Goal: Obtain resource: Obtain resource

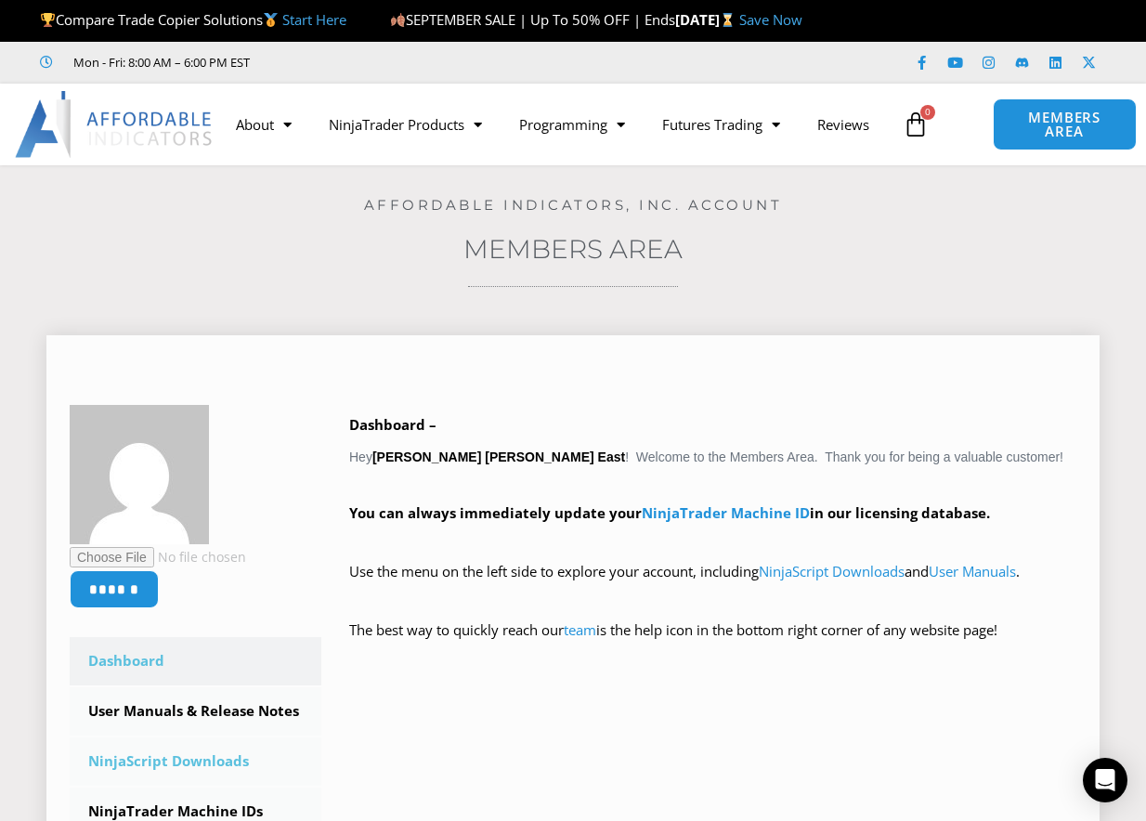
click at [215, 760] on link "NinjaScript Downloads" at bounding box center [196, 761] width 252 height 48
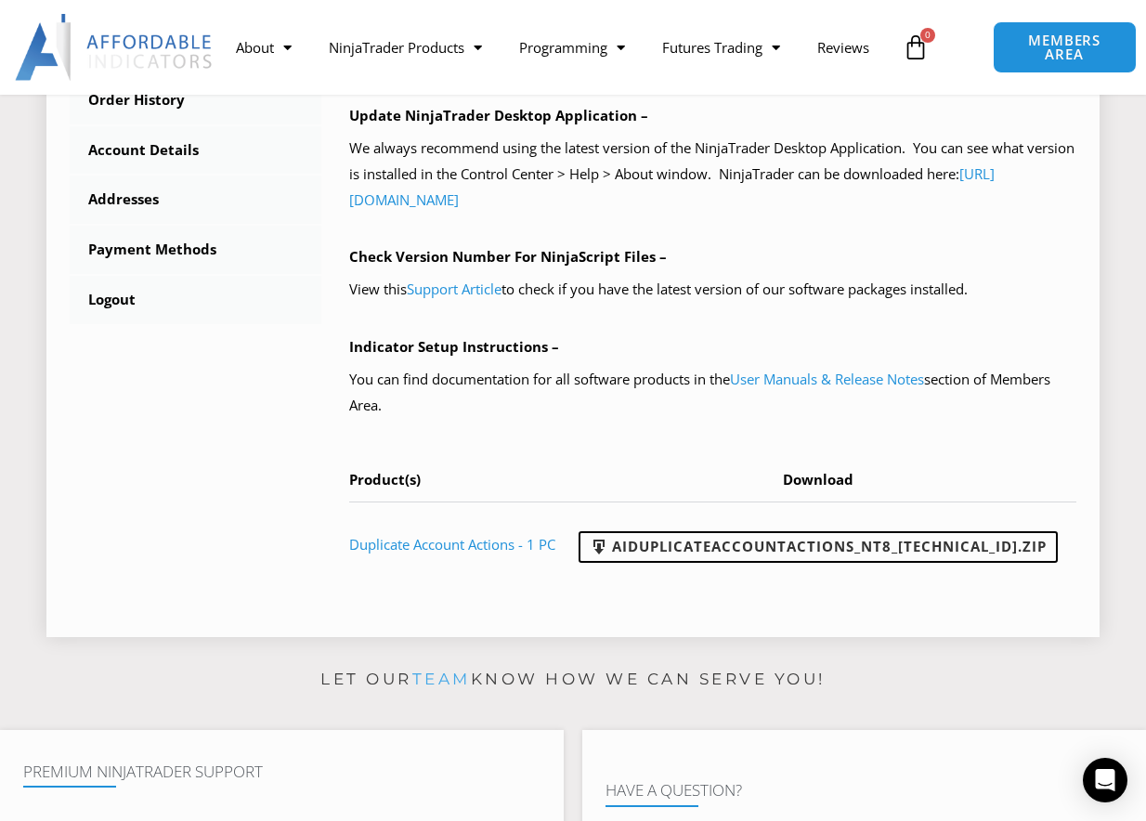
scroll to position [836, 0]
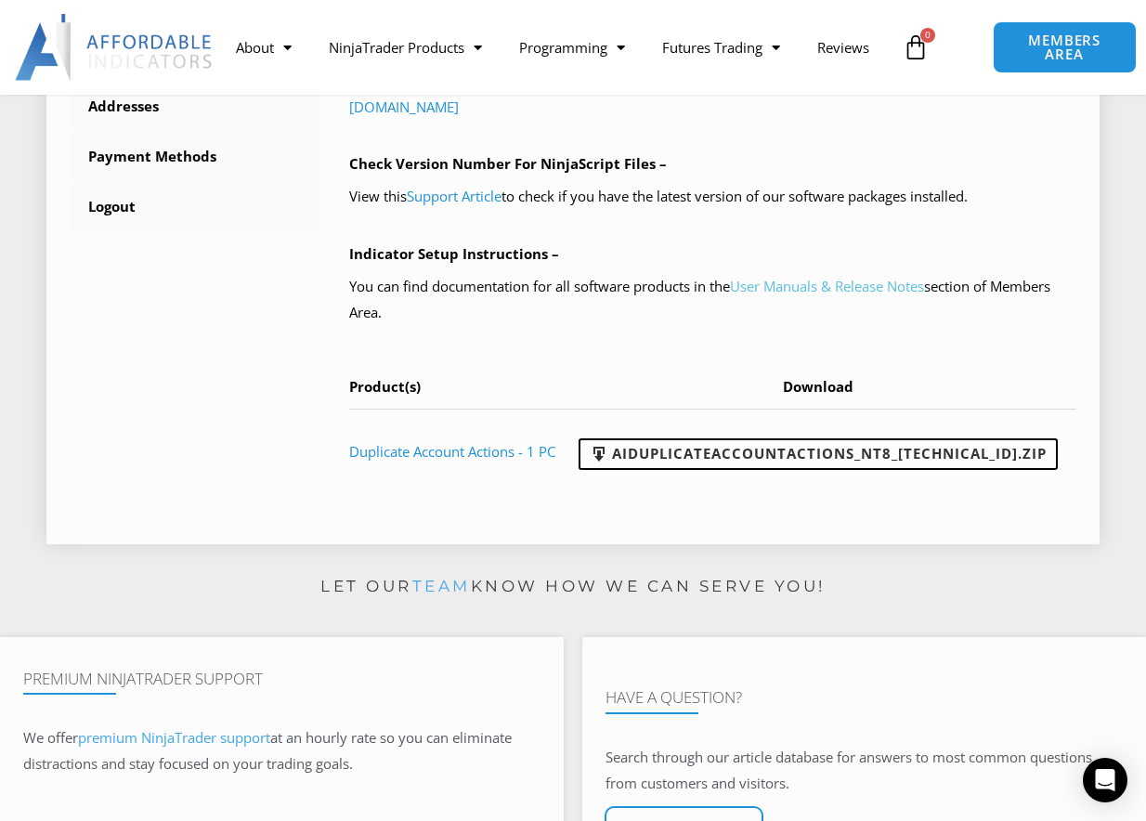
click at [822, 291] on link "User Manuals & Release Notes" at bounding box center [827, 286] width 194 height 19
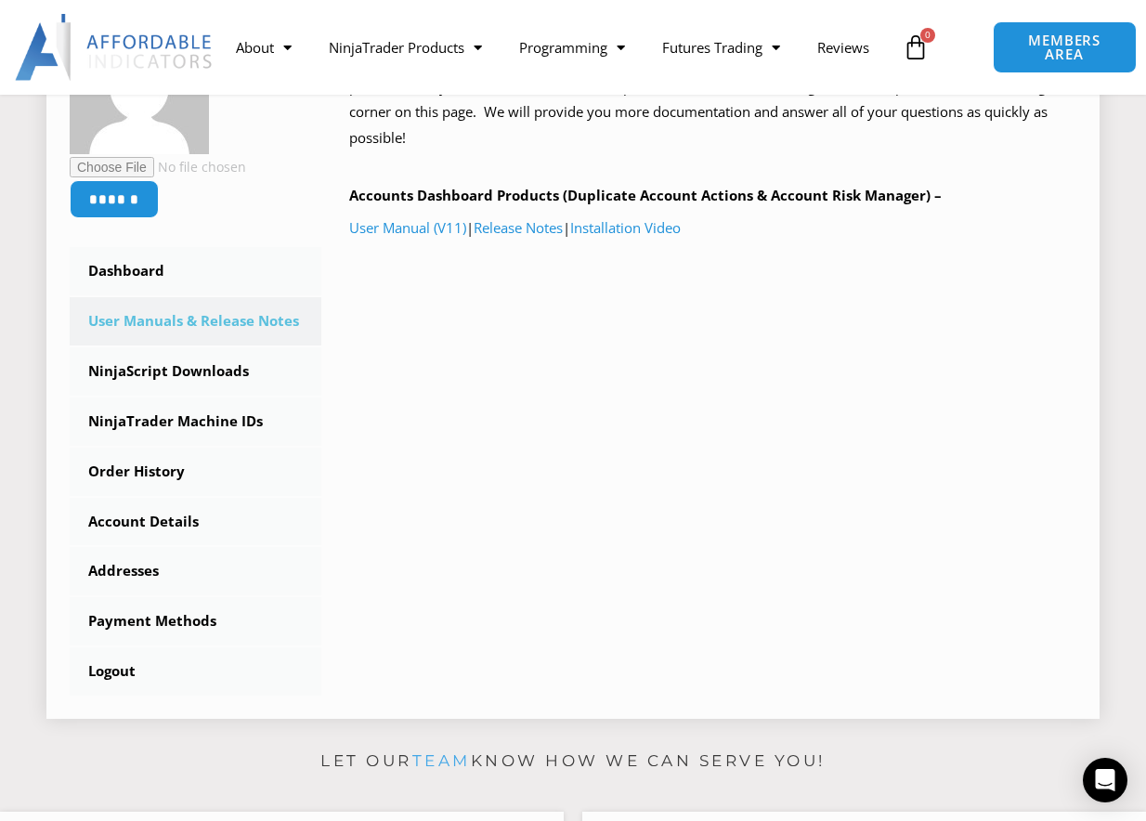
scroll to position [464, 0]
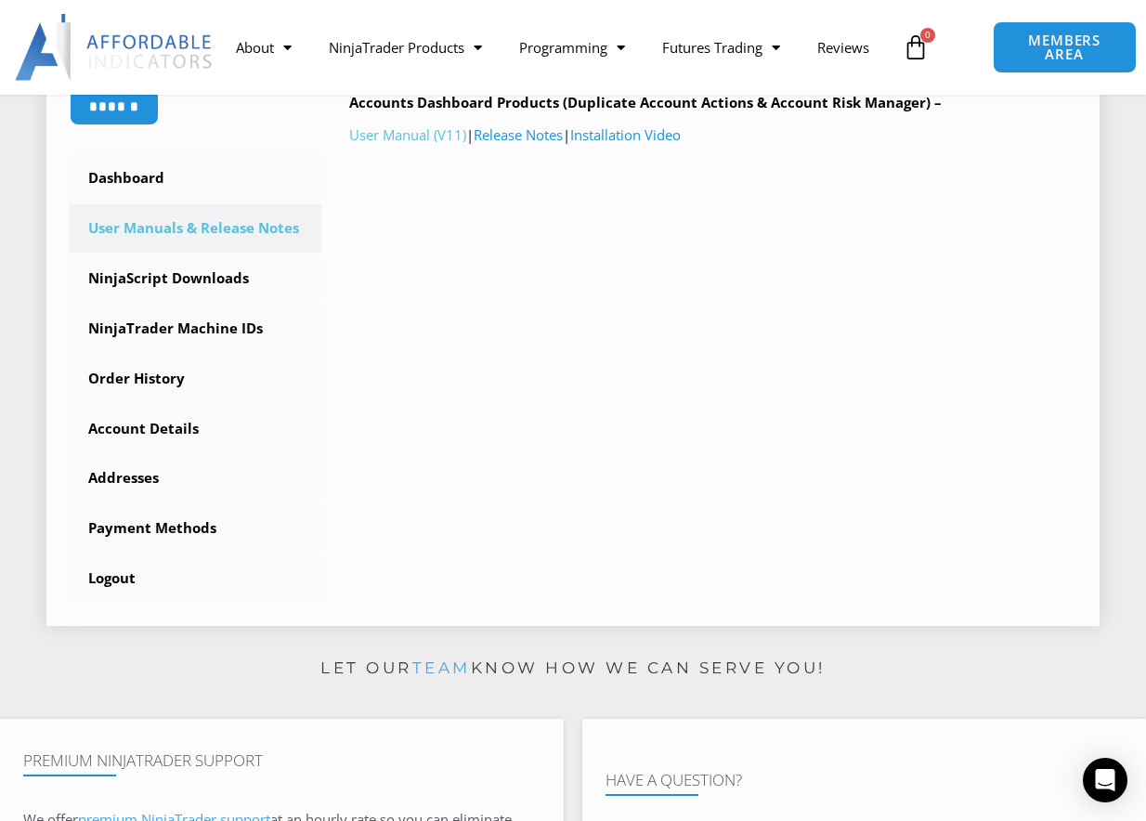
click at [434, 134] on link "User Manual (V11)" at bounding box center [407, 134] width 117 height 19
